Goal: Transaction & Acquisition: Download file/media

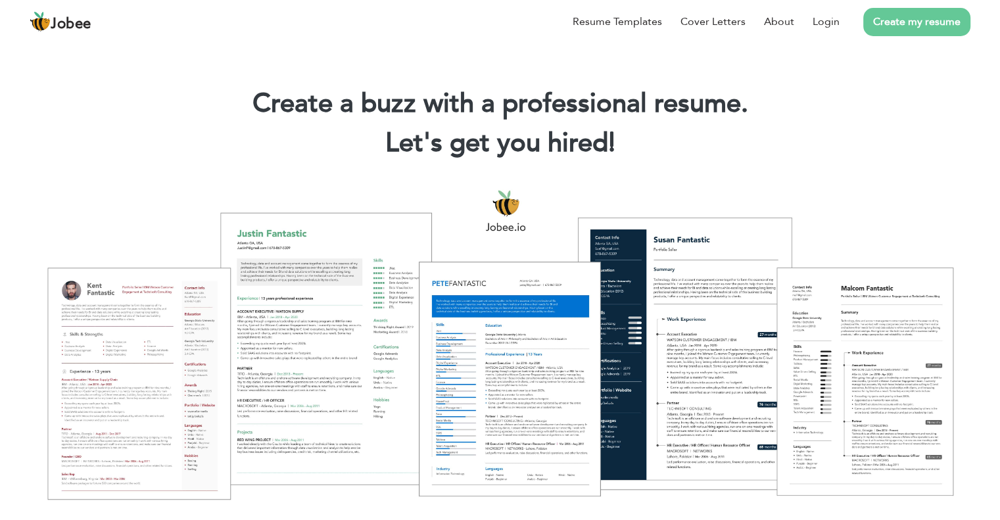
scroll to position [455, 0]
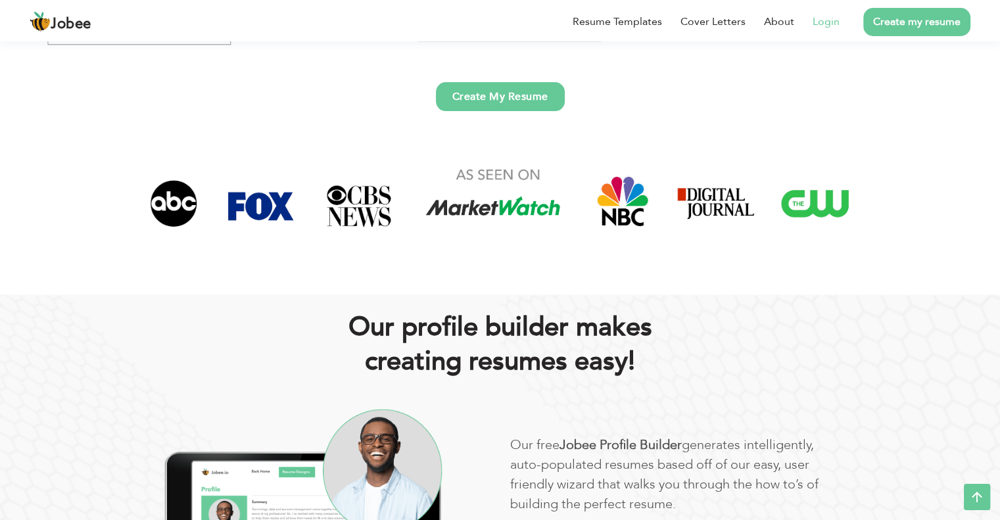
click at [831, 24] on link "Login" at bounding box center [826, 22] width 27 height 16
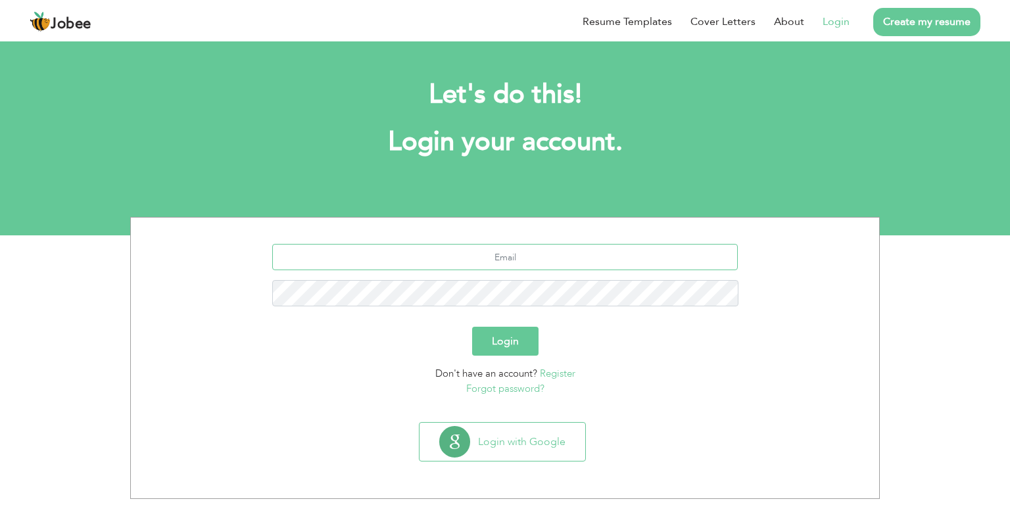
click at [502, 262] on input "text" at bounding box center [505, 257] width 466 height 26
type input "[EMAIL_ADDRESS][DOMAIN_NAME]"
click at [523, 255] on input "usman2818@gmail.com" at bounding box center [505, 257] width 466 height 26
type input "usmansap3@gmail.com"
click at [518, 328] on button "Login" at bounding box center [505, 341] width 66 height 29
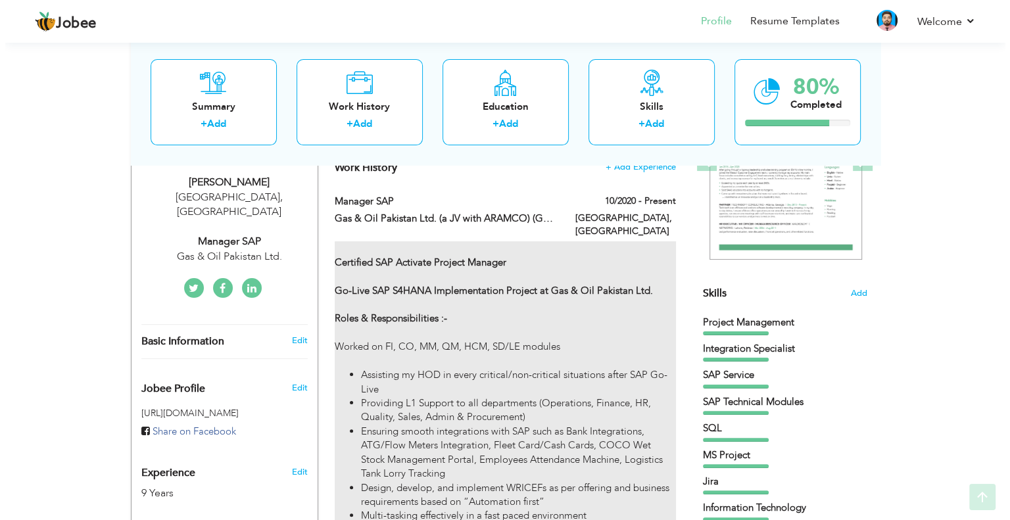
scroll to position [263, 0]
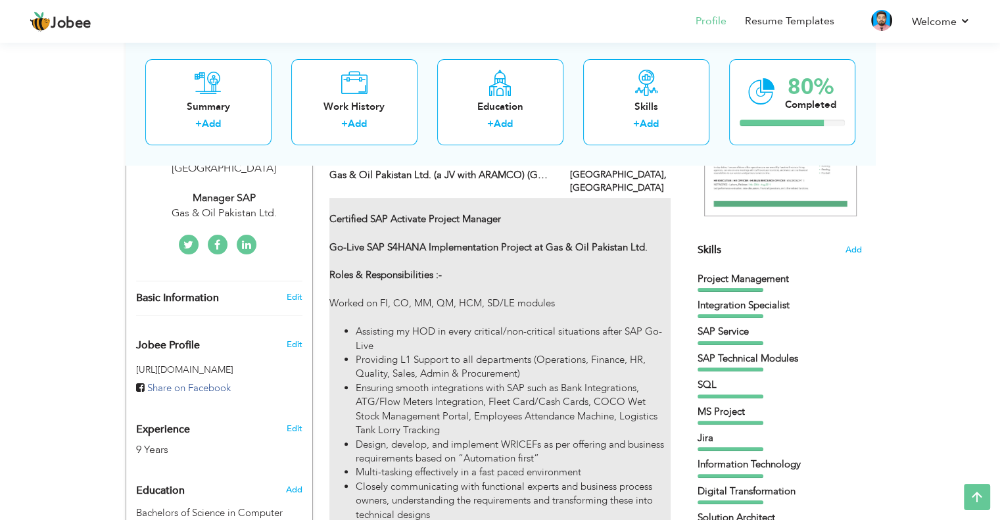
click at [581, 237] on strong "Certified SAP Activate Project Manager Go-Live SAP S4HANA Implementation Projec…" at bounding box center [488, 247] width 318 height 70
type input "Manager SAP"
type input "Gas & Oil Pakistan Ltd. (a JV with ARAMCO) (GO Petroleum)"
type input "10/2020"
type input "Pakistan"
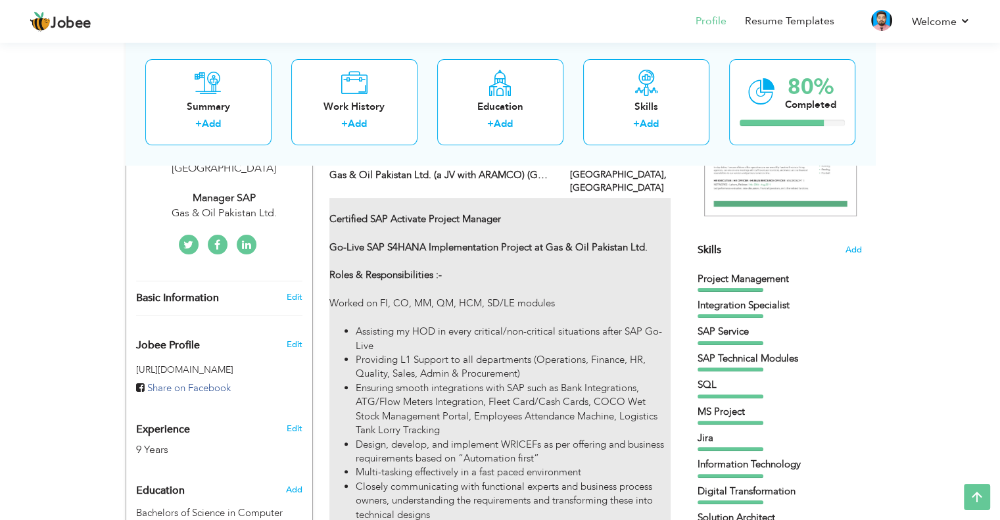
type input "Lahore"
checkbox input "true"
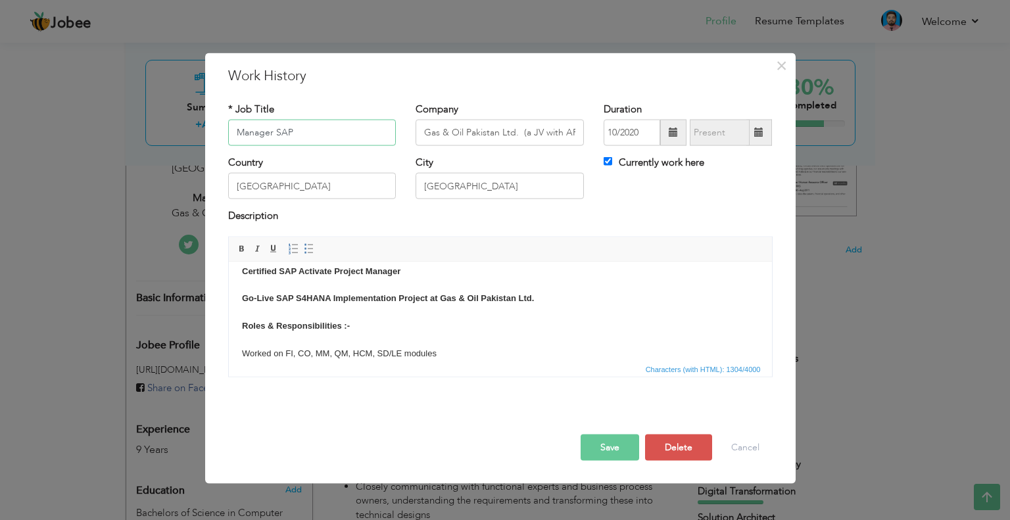
scroll to position [0, 0]
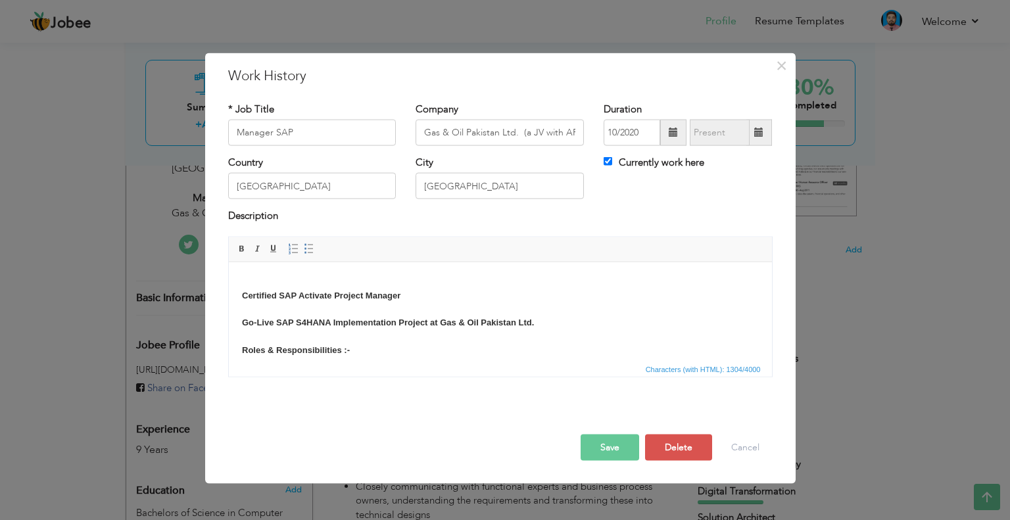
click at [241, 293] on strong "Certified SAP Activate Project Manager Go-Live SAP S4HANA Implementation Projec…" at bounding box center [387, 322] width 292 height 64
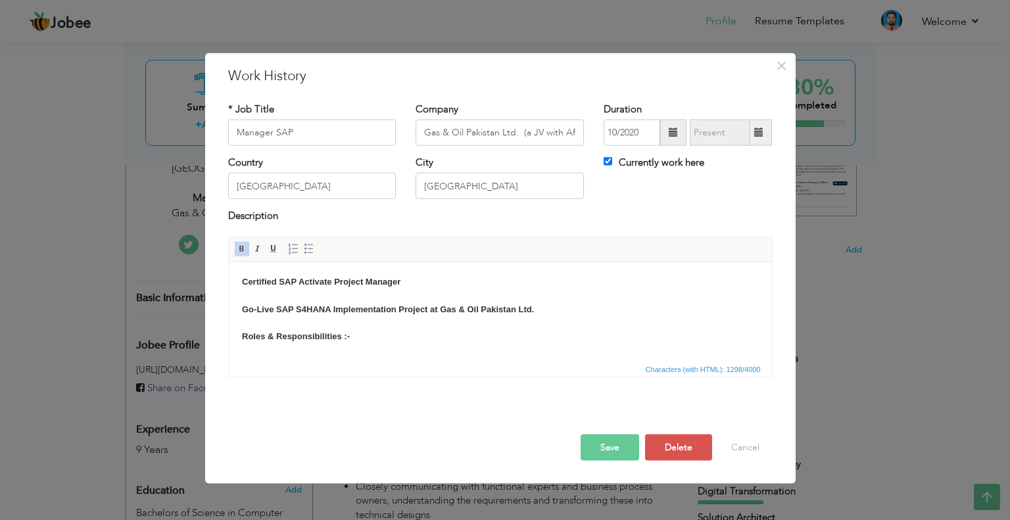
click at [335, 345] on body "Certified SAP Activate Project Manager Go-Live SAP S4HANA Implementation Projec…" at bounding box center [499, 409] width 517 height 268
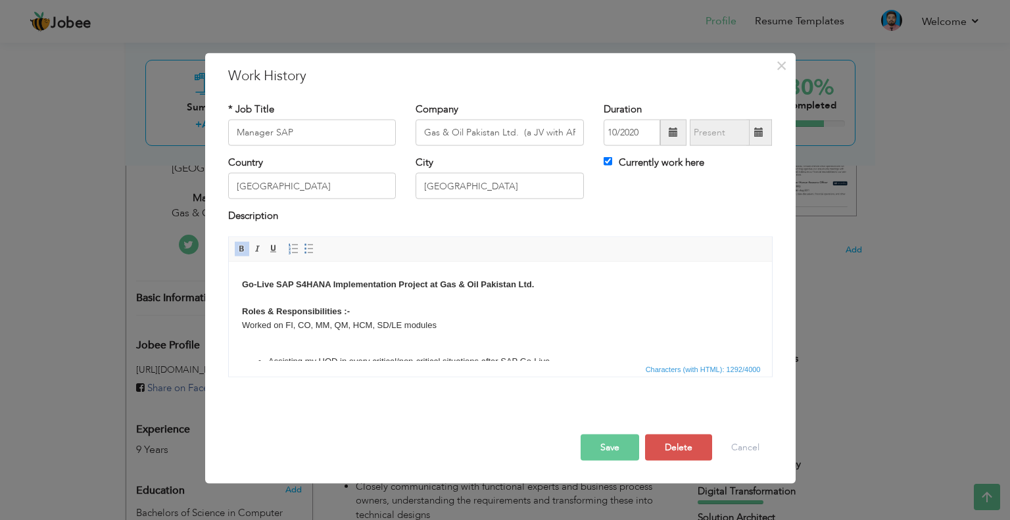
scroll to position [87, 0]
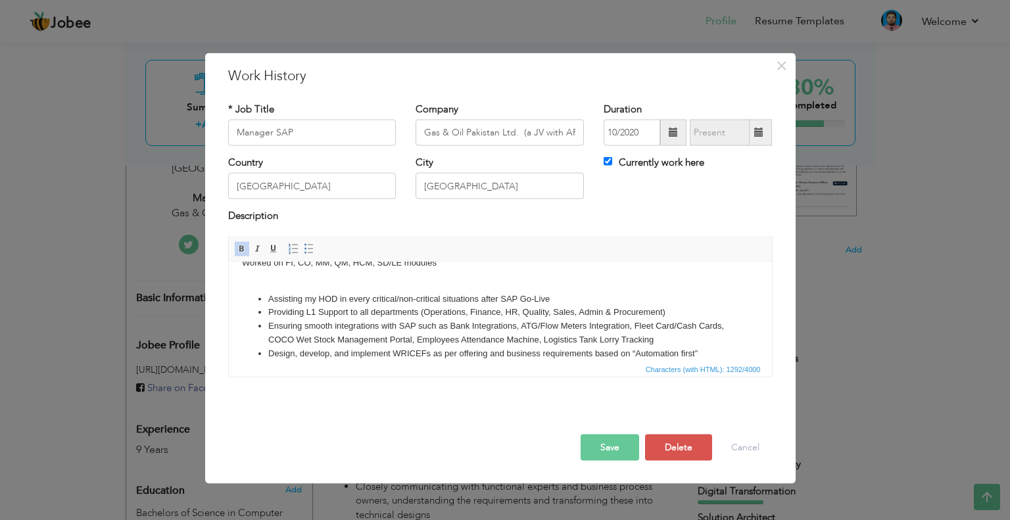
click at [319, 277] on body "Certified SAP Activate Project Manager Go-Live SAP S4HANA Implementation Projec…" at bounding box center [499, 314] width 517 height 255
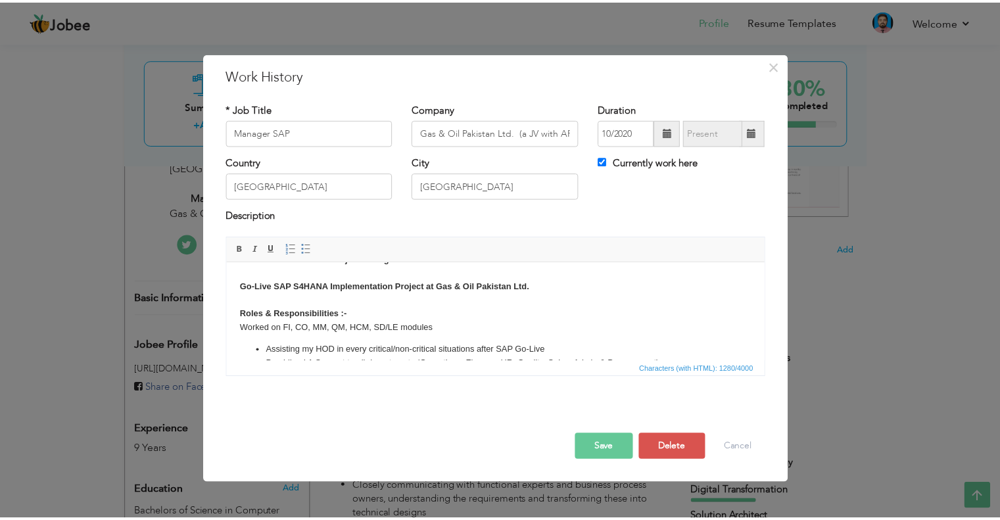
scroll to position [0, 0]
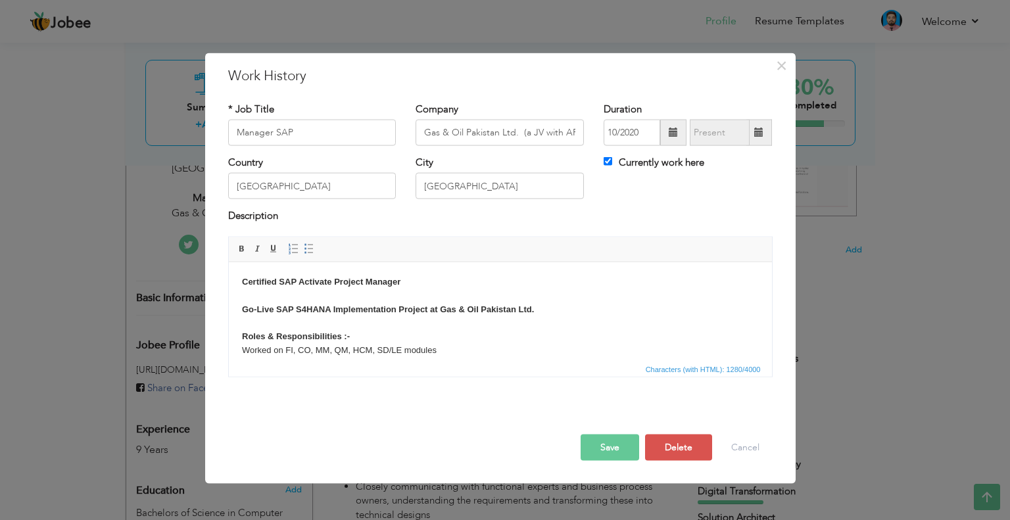
click at [602, 447] on button "Save" at bounding box center [610, 447] width 59 height 26
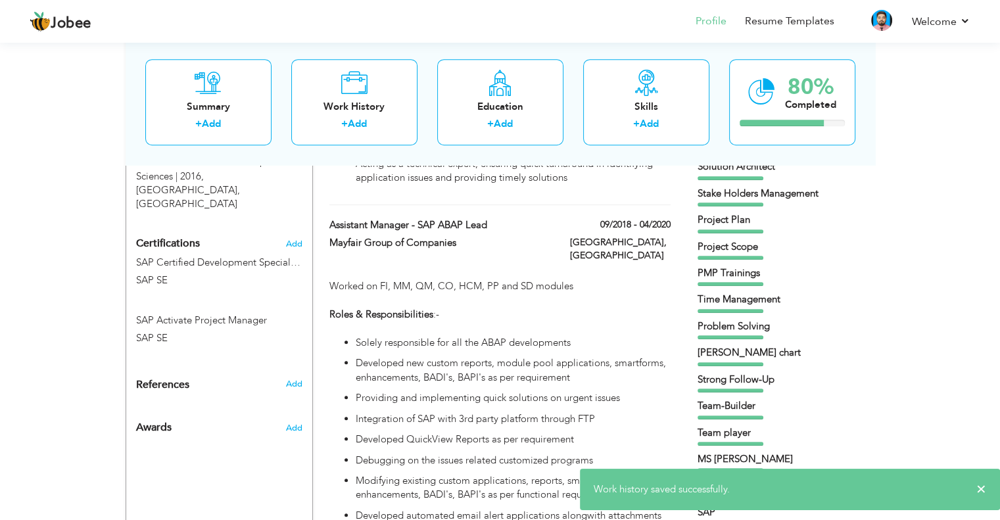
scroll to position [701, 0]
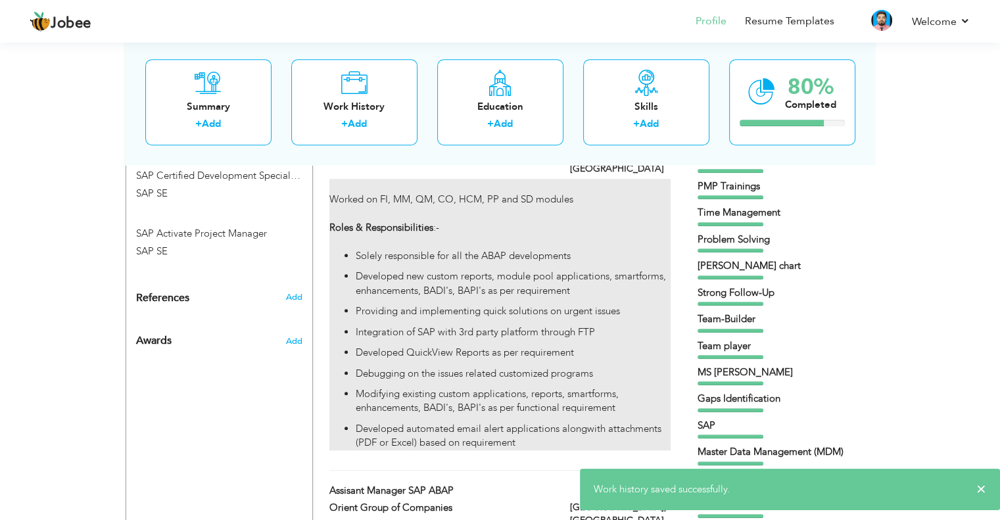
click at [426, 270] on li "Developed new custom reports, module pool applications, smartforms, enhancement…" at bounding box center [513, 284] width 314 height 28
type input "Assistant Manager - SAP ABAP Lead"
type input "Mayfair Group of Companies"
type input "09/2018"
type input "04/2020"
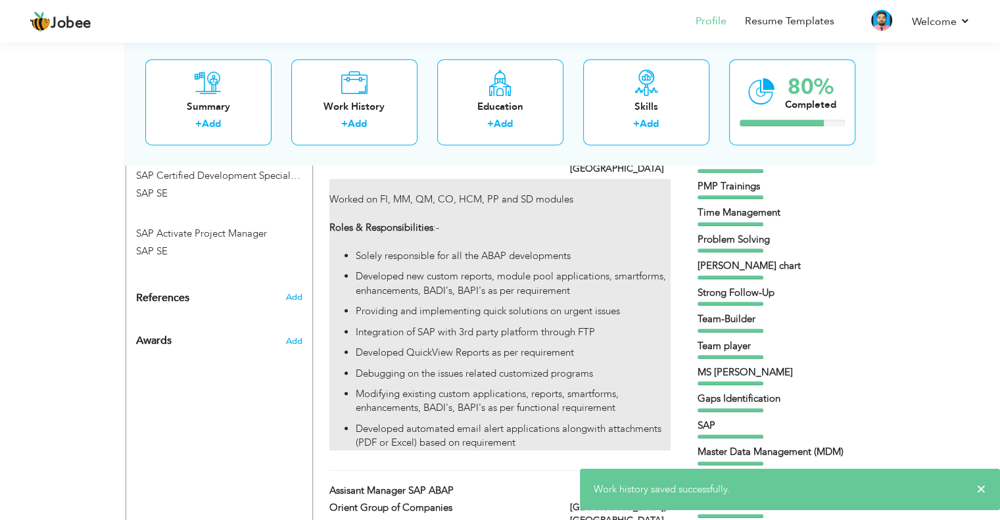
checkbox input "false"
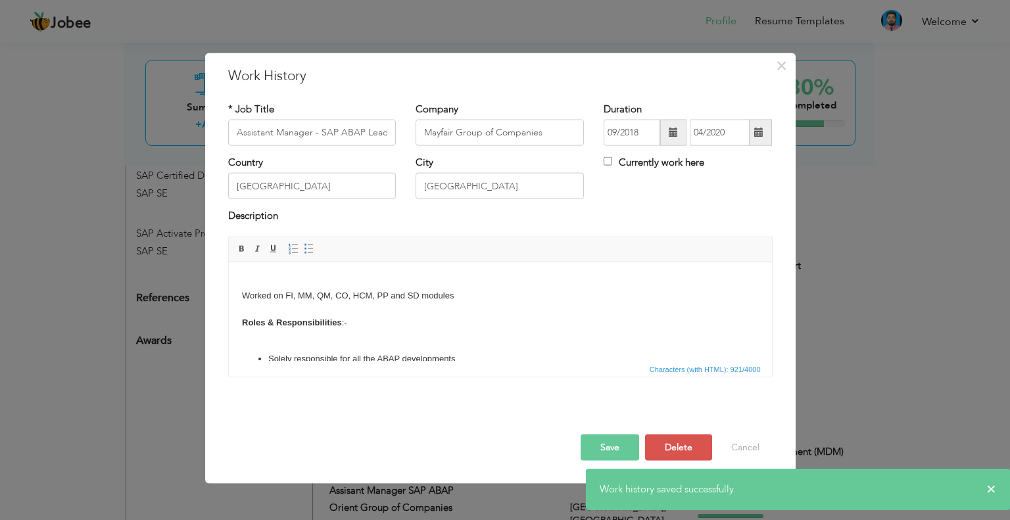
click at [304, 335] on body "Worked on FI, MM, QM, CO, HCM, PP and SD modules Roles & Responsibilities :- So…" at bounding box center [499, 398] width 517 height 246
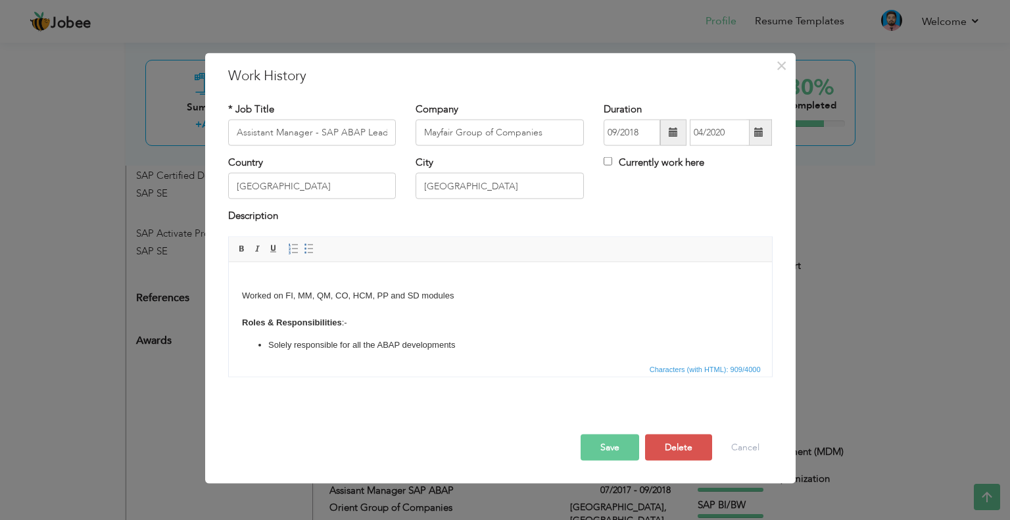
click at [600, 447] on button "Save" at bounding box center [610, 447] width 59 height 26
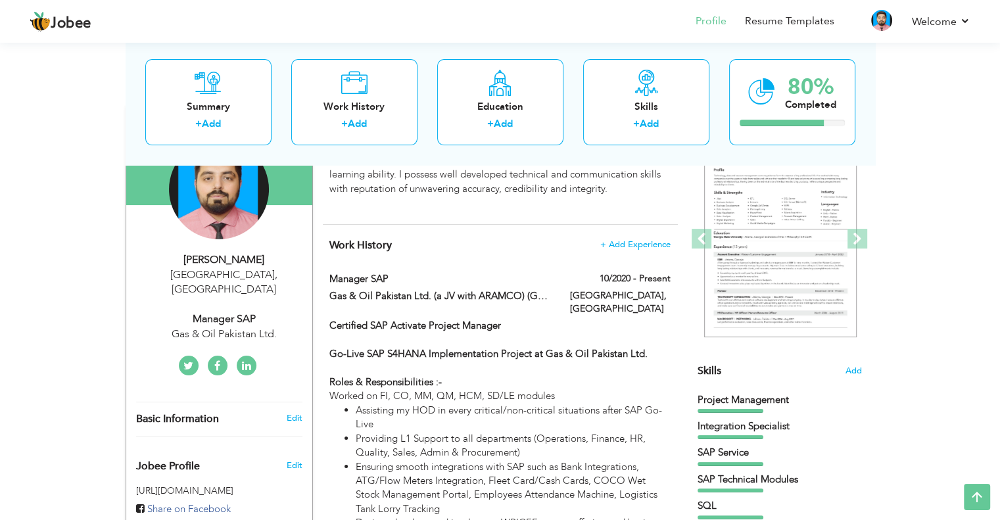
scroll to position [87, 0]
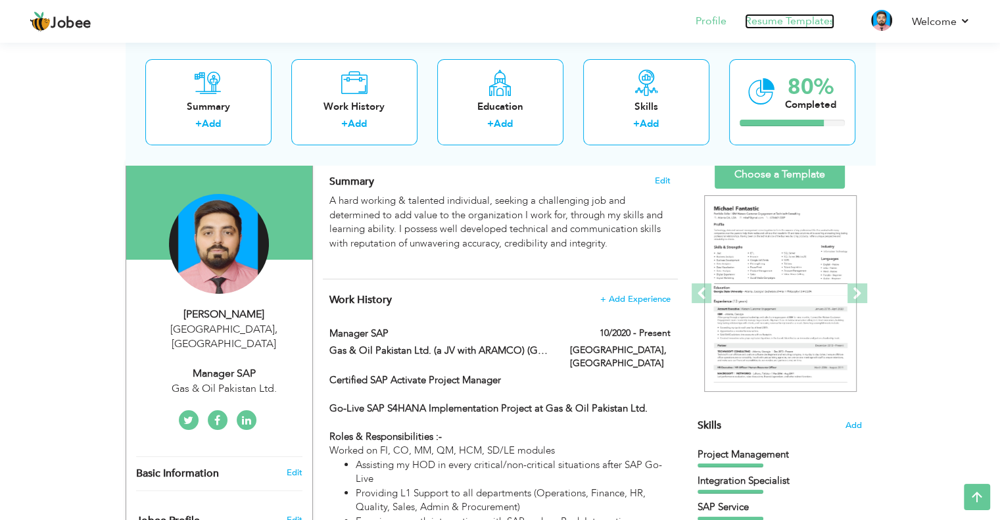
click at [786, 23] on link "Resume Templates" at bounding box center [789, 21] width 89 height 15
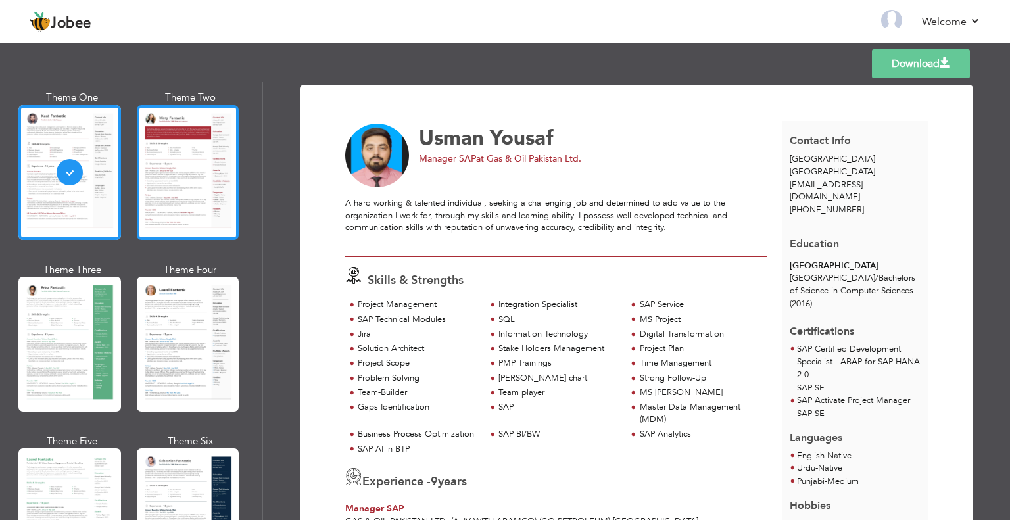
scroll to position [175, 0]
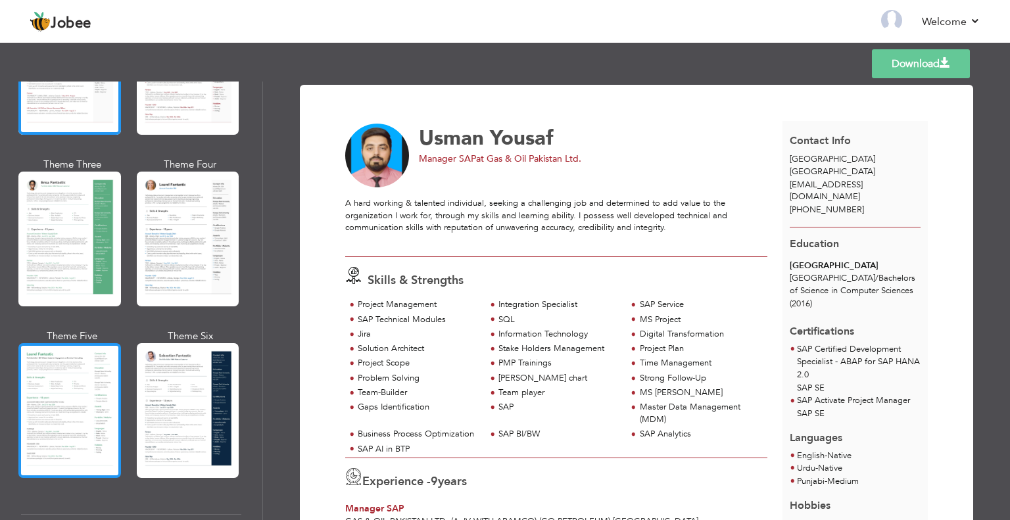
click at [42, 376] on div at bounding box center [69, 410] width 103 height 135
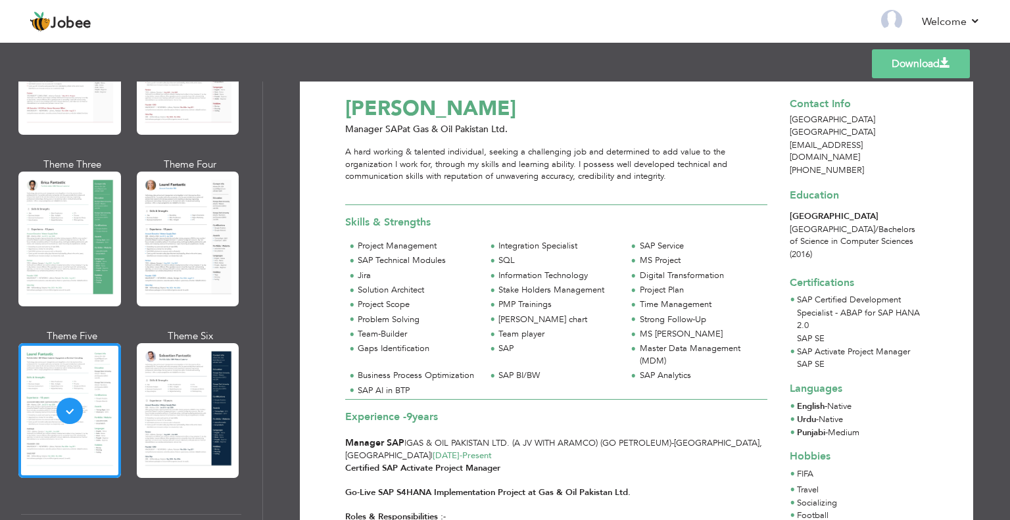
scroll to position [0, 0]
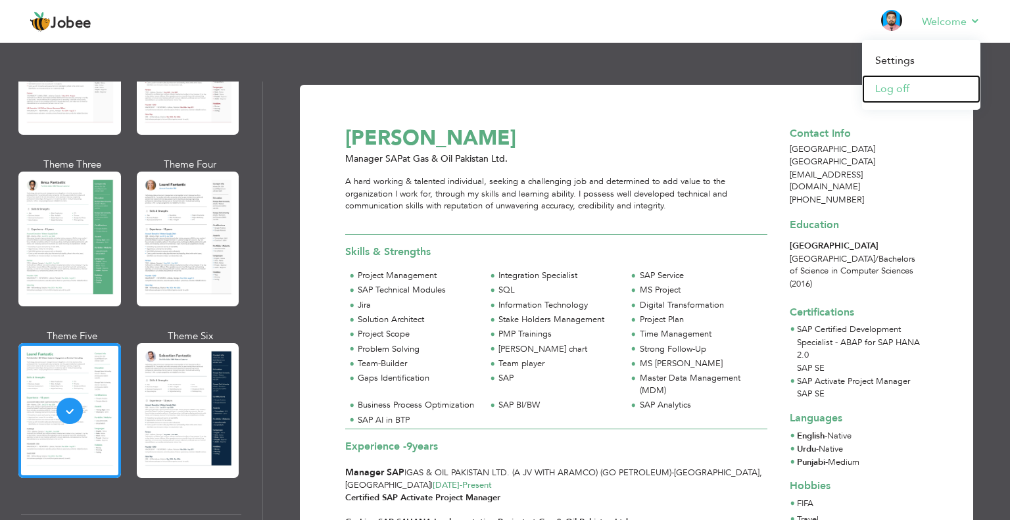
click at [897, 75] on link "Log off" at bounding box center [921, 89] width 118 height 28
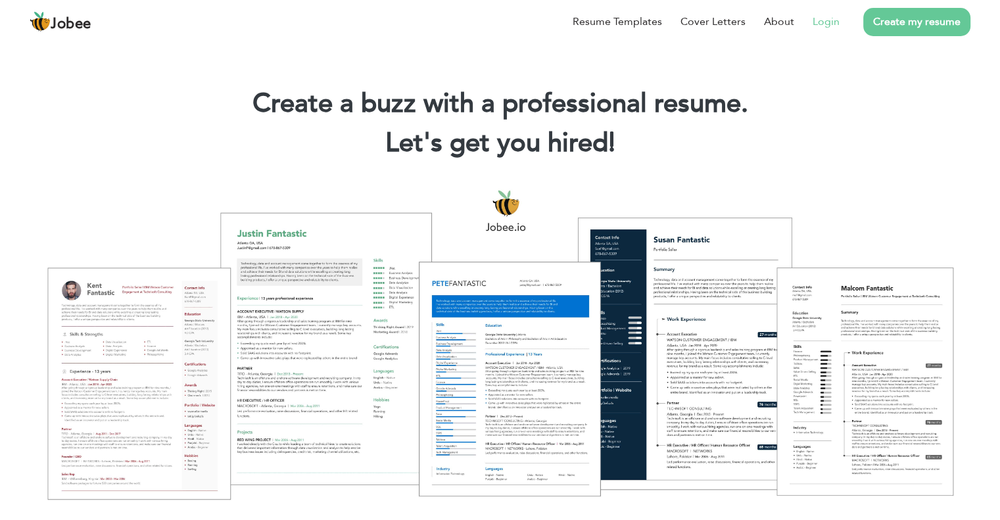
click at [818, 23] on link "Login" at bounding box center [826, 22] width 27 height 16
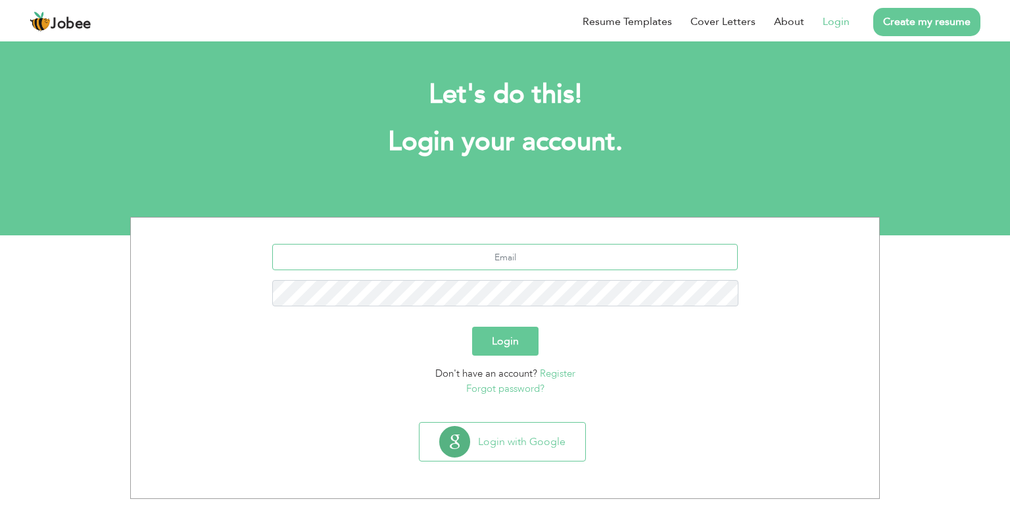
click at [506, 268] on input "text" at bounding box center [505, 257] width 466 height 26
click at [555, 262] on input "text" at bounding box center [505, 257] width 466 height 26
type input "[EMAIL_ADDRESS][DOMAIN_NAME]"
click at [505, 349] on button "Login" at bounding box center [505, 341] width 66 height 29
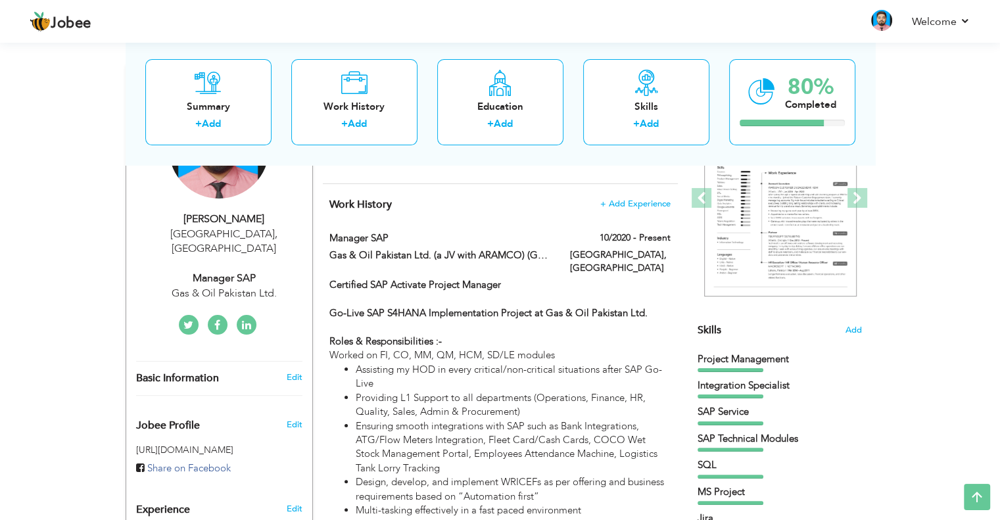
scroll to position [87, 0]
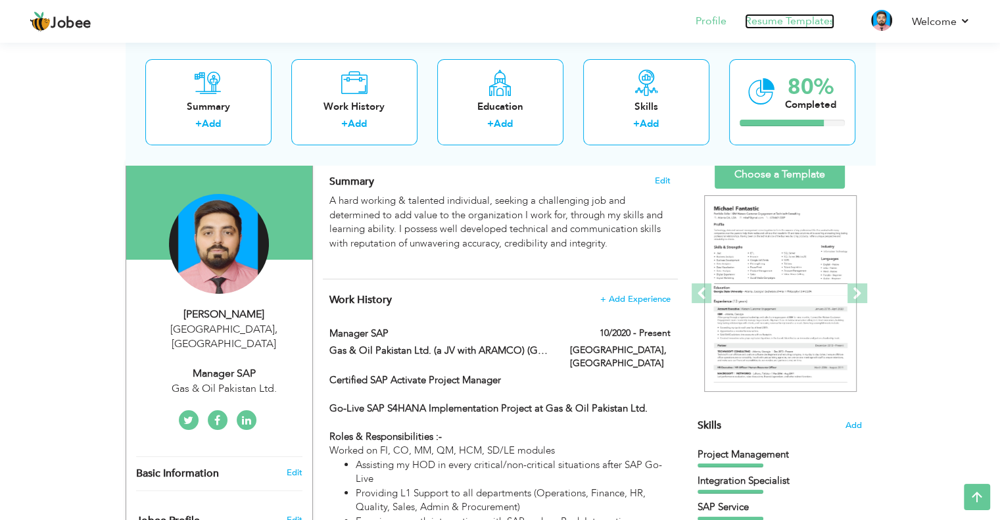
click at [781, 16] on link "Resume Templates" at bounding box center [789, 21] width 89 height 15
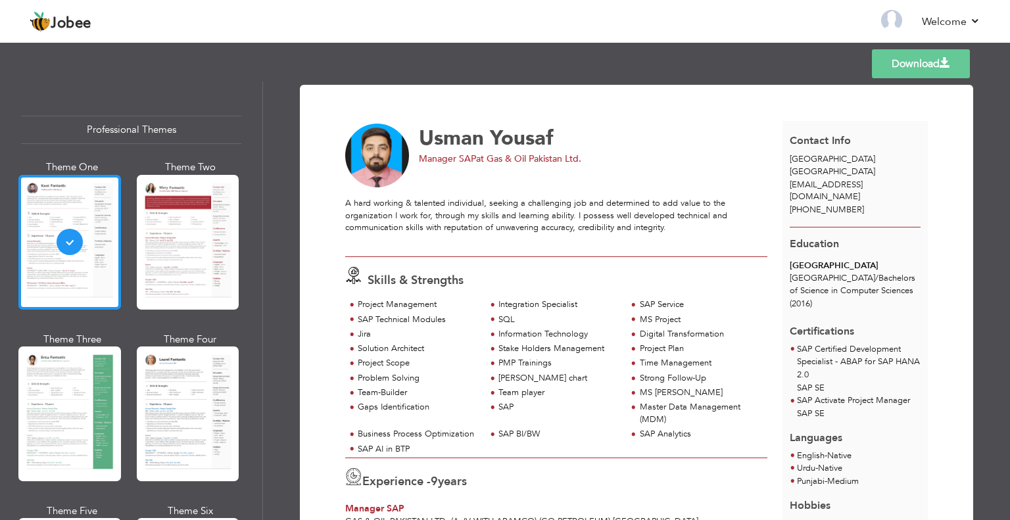
scroll to position [351, 0]
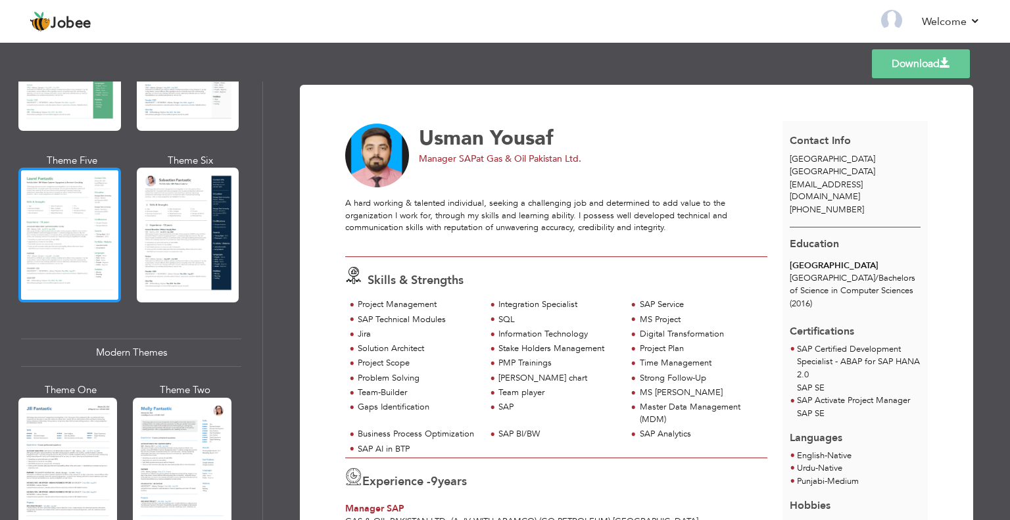
click at [85, 241] on div at bounding box center [69, 235] width 103 height 135
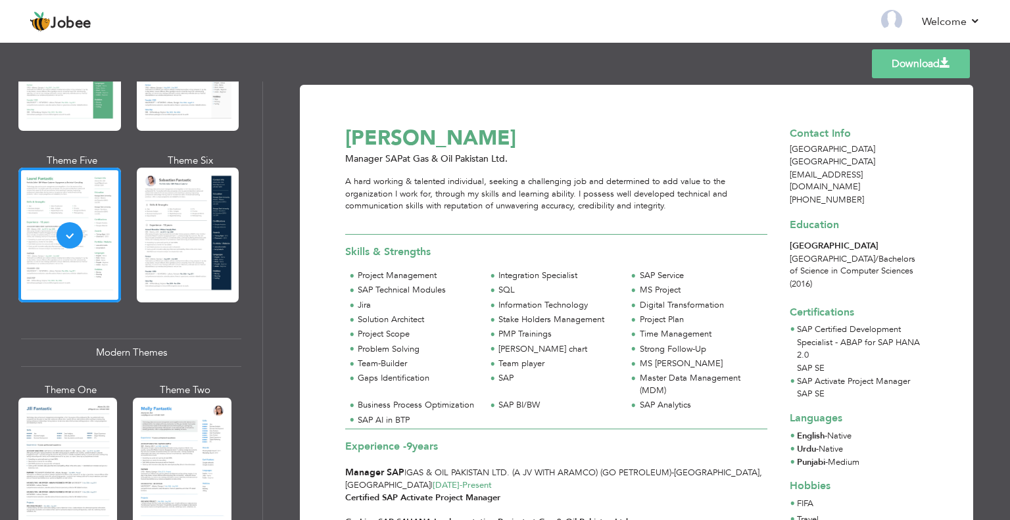
click at [897, 61] on link "Download" at bounding box center [921, 63] width 98 height 29
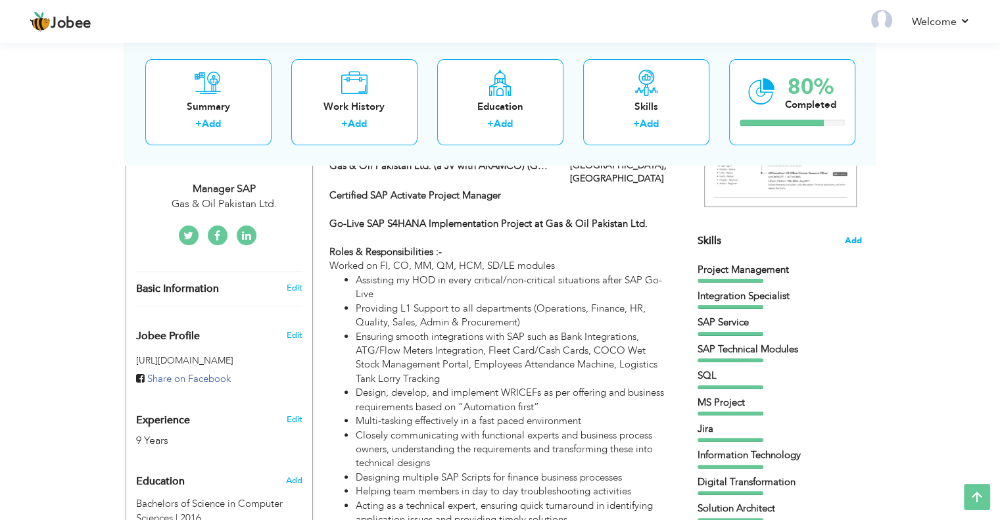
click at [854, 239] on span "Add" at bounding box center [853, 241] width 17 height 12
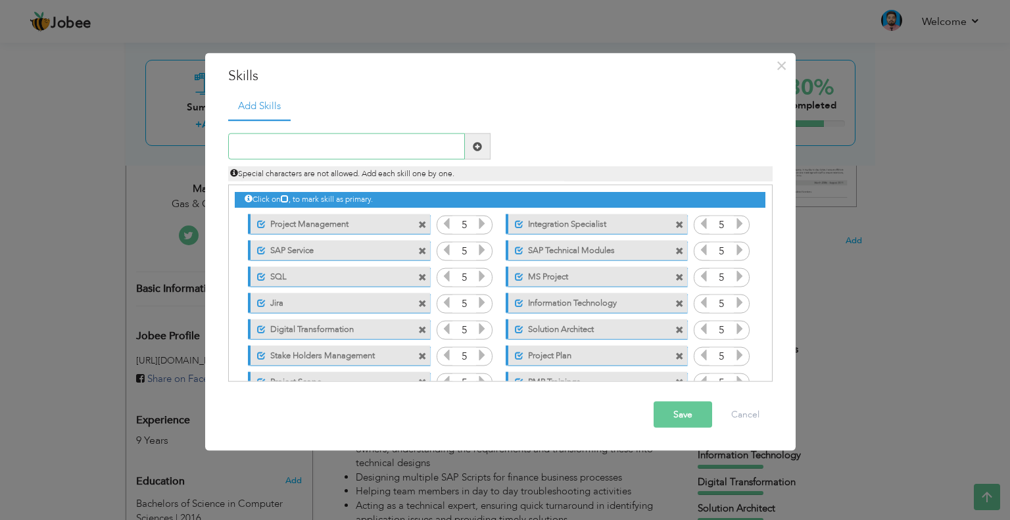
scroll to position [213, 0]
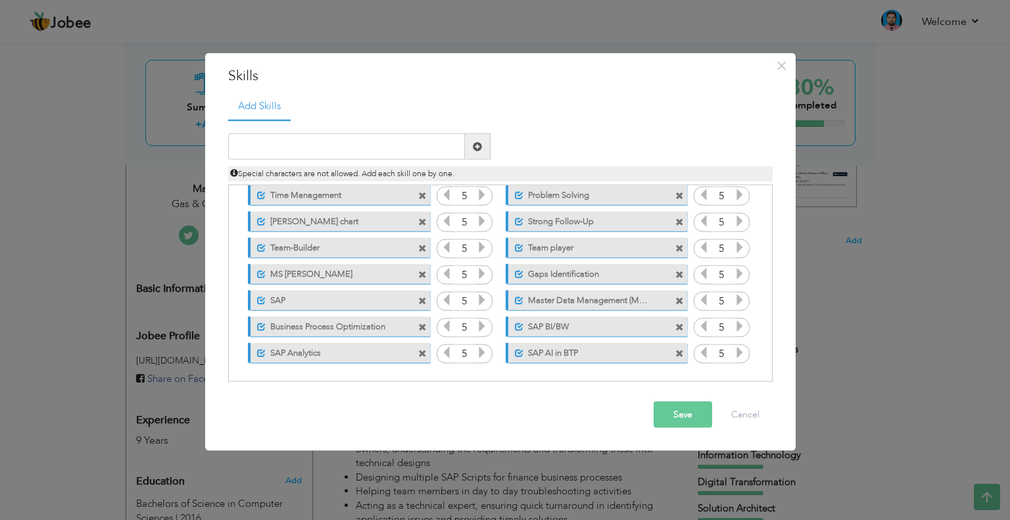
click at [676, 323] on span at bounding box center [679, 327] width 9 height 9
click at [664, 412] on button "Save" at bounding box center [683, 415] width 59 height 26
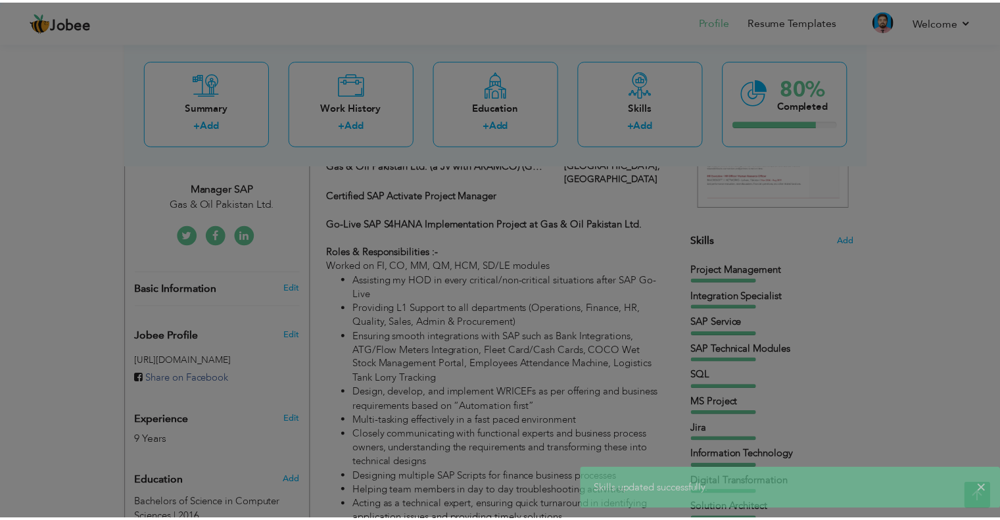
scroll to position [0, 0]
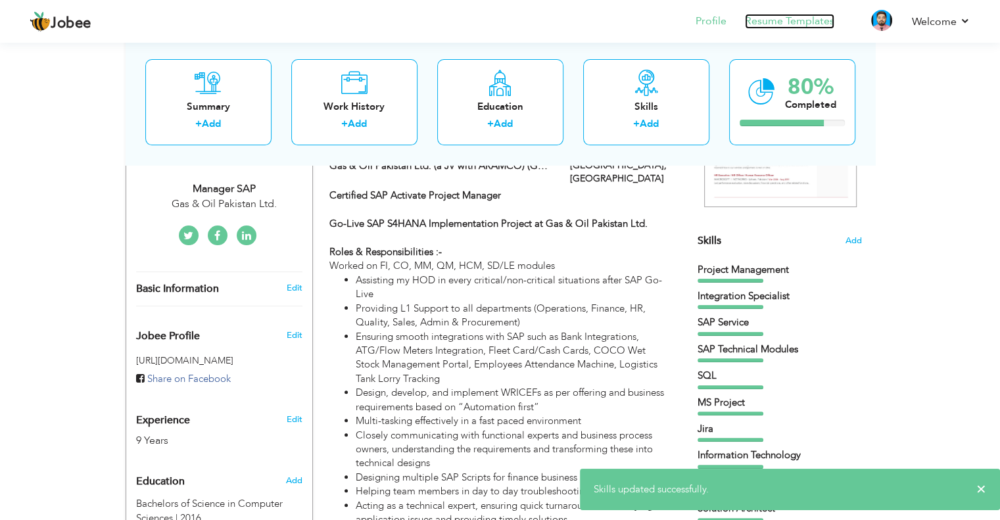
click at [771, 20] on link "Resume Templates" at bounding box center [789, 21] width 89 height 15
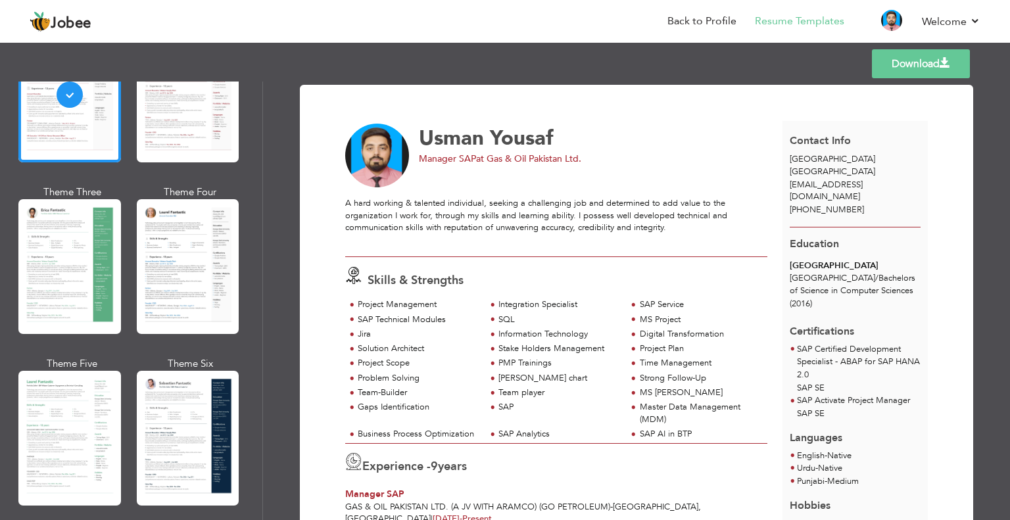
scroll to position [351, 0]
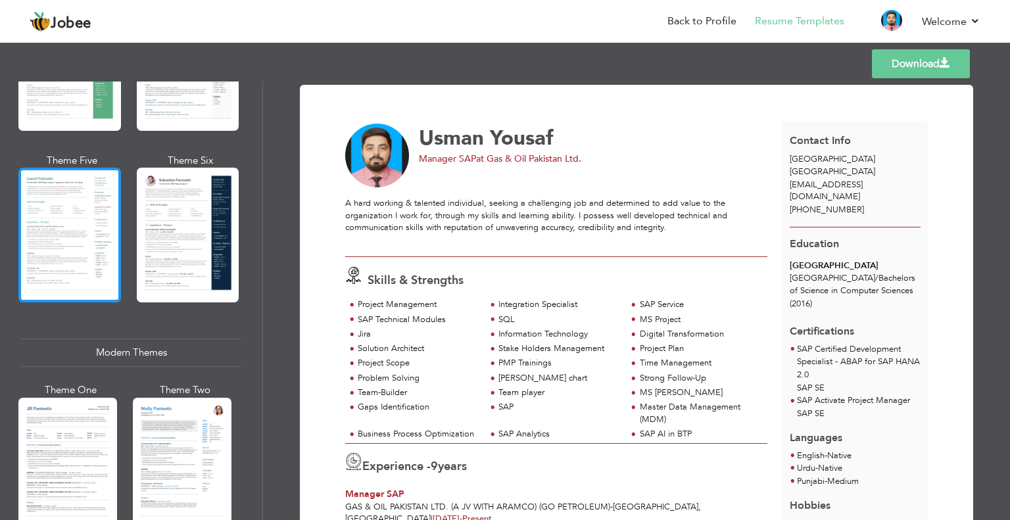
click at [31, 249] on div at bounding box center [69, 235] width 103 height 135
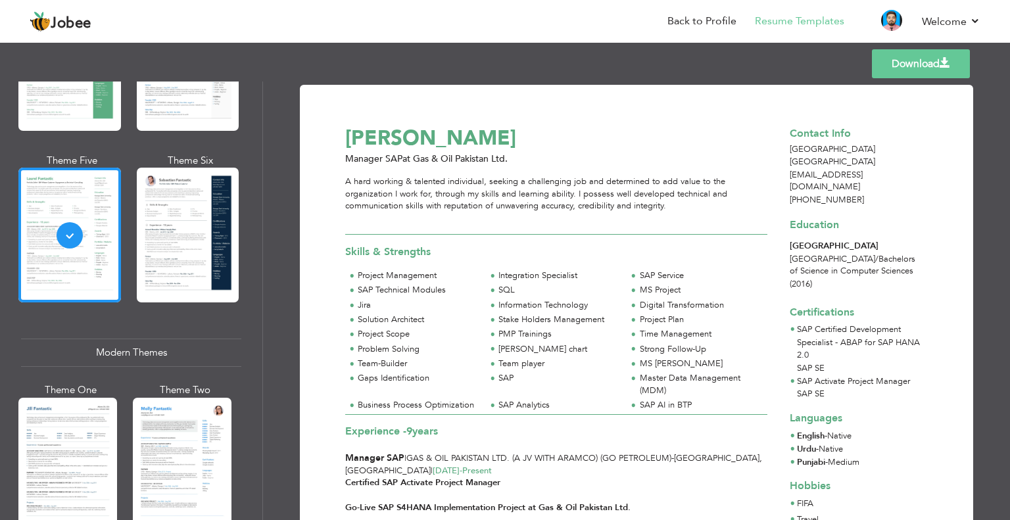
click at [890, 66] on link "Download" at bounding box center [921, 63] width 98 height 29
